Goal: Find contact information: Find contact information

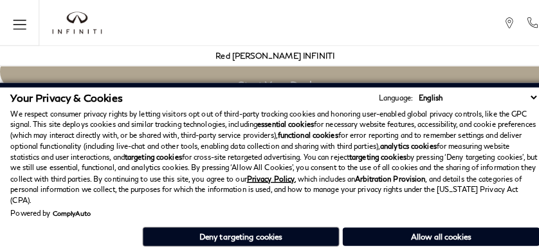
scroll to position [2165, 0]
click at [418, 211] on div "Powered by ComplyAuto" at bounding box center [269, 209] width 518 height 8
click at [418, 243] on div "Your Privacy & Cookies Language: English Spanish / Español English / [GEOGRAPHI…" at bounding box center [269, 166] width 518 height 155
click at [289, 211] on div "Powered by ComplyAuto" at bounding box center [269, 209] width 518 height 8
click at [289, 243] on div "Your Privacy & Cookies Language: English Spanish / Español English / [GEOGRAPHI…" at bounding box center [269, 166] width 518 height 155
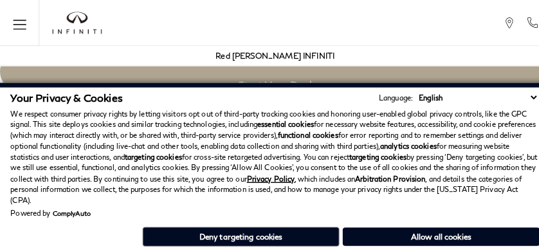
click at [380, 63] on div "Red [PERSON_NAME] INFINITI" at bounding box center [269, 54] width 526 height 19
click at [29, 129] on h3 "Exterior" at bounding box center [264, 135] width 470 height 13
click at [225, 192] on p "We respect consumer privacy rights by letting visitors opt out of third-party t…" at bounding box center [269, 154] width 518 height 96
click at [29, 129] on h3 "Exterior" at bounding box center [264, 135] width 470 height 13
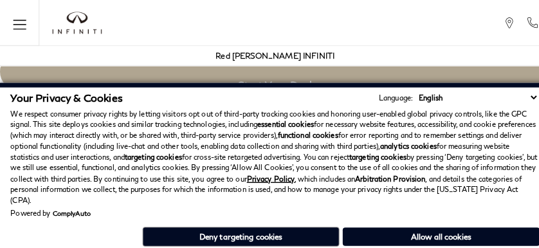
click at [29, 129] on h3 "Exterior" at bounding box center [264, 135] width 470 height 13
click at [322, 128] on strong "functional cookies" at bounding box center [301, 132] width 59 height 8
click link "Call sales Phone Number 719-215-8318" at bounding box center [0, 0] width 0 height 0
